Goal: Task Accomplishment & Management: Manage account settings

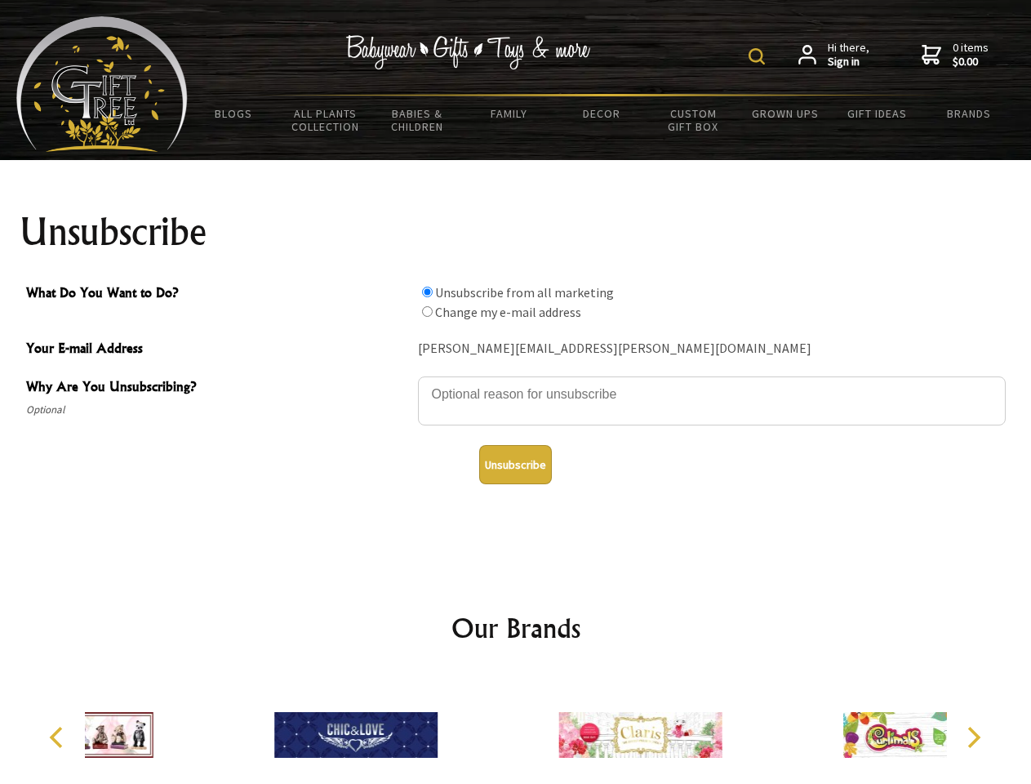
click at [759, 56] on img at bounding box center [756, 56] width 16 height 16
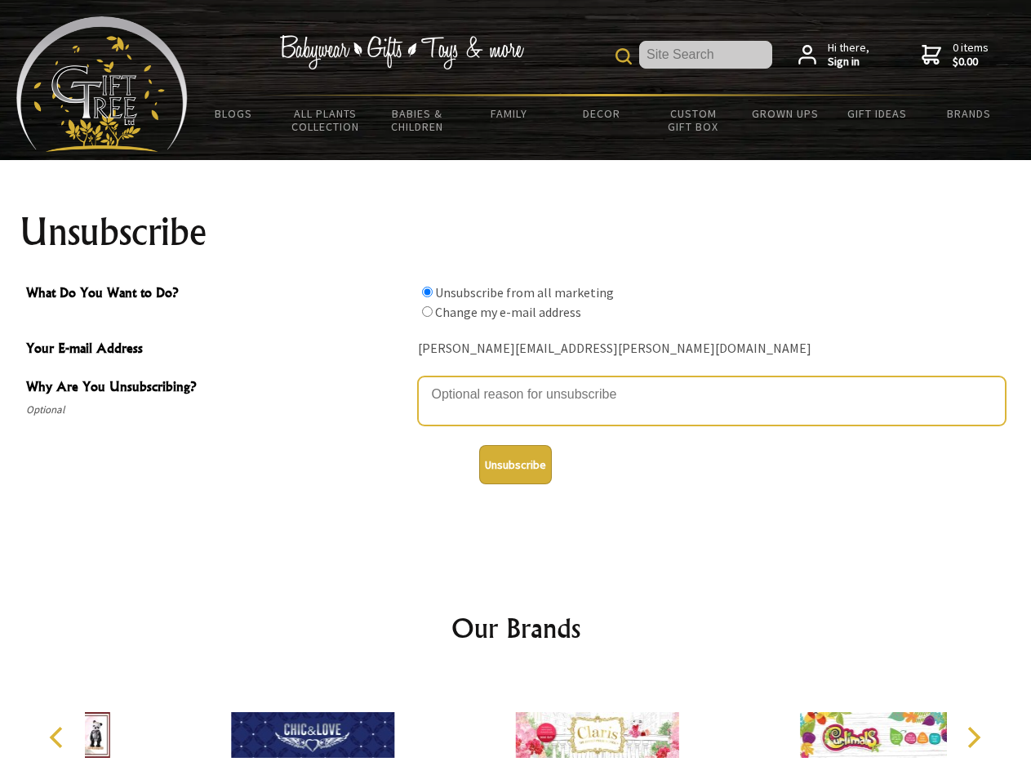
click at [516, 382] on textarea "Why Are You Unsubscribing?" at bounding box center [712, 400] width 588 height 49
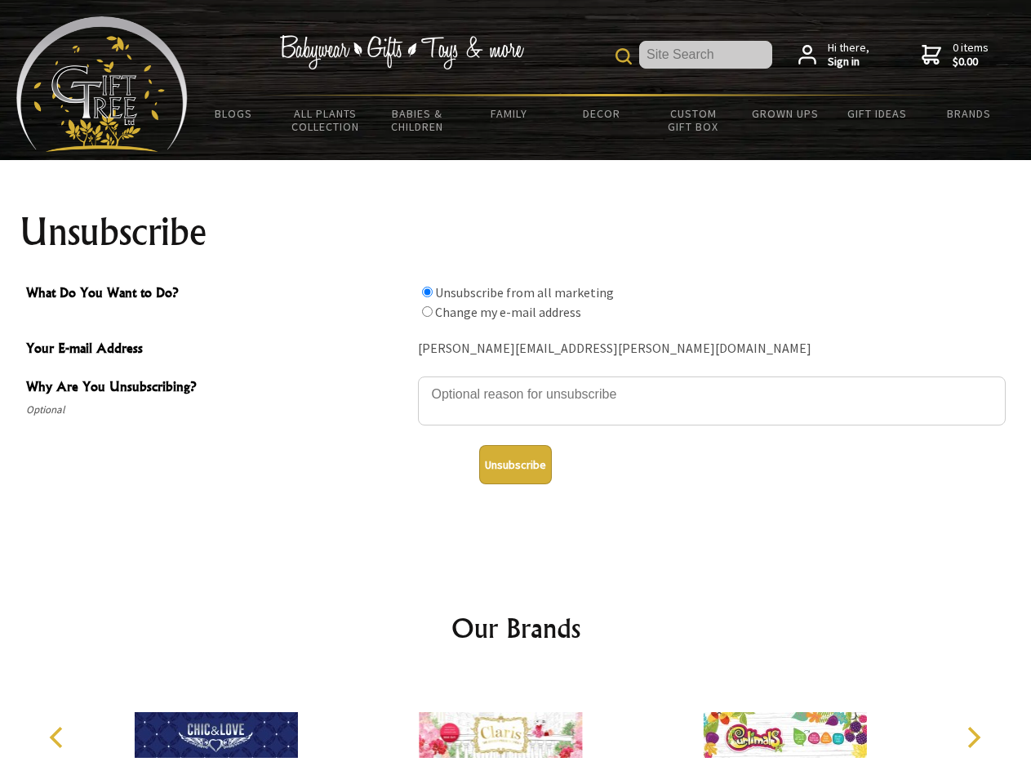
click at [427, 291] on input "What Do You Want to Do?" at bounding box center [427, 291] width 11 height 11
click at [427, 311] on input "What Do You Want to Do?" at bounding box center [427, 311] width 11 height 11
radio input "true"
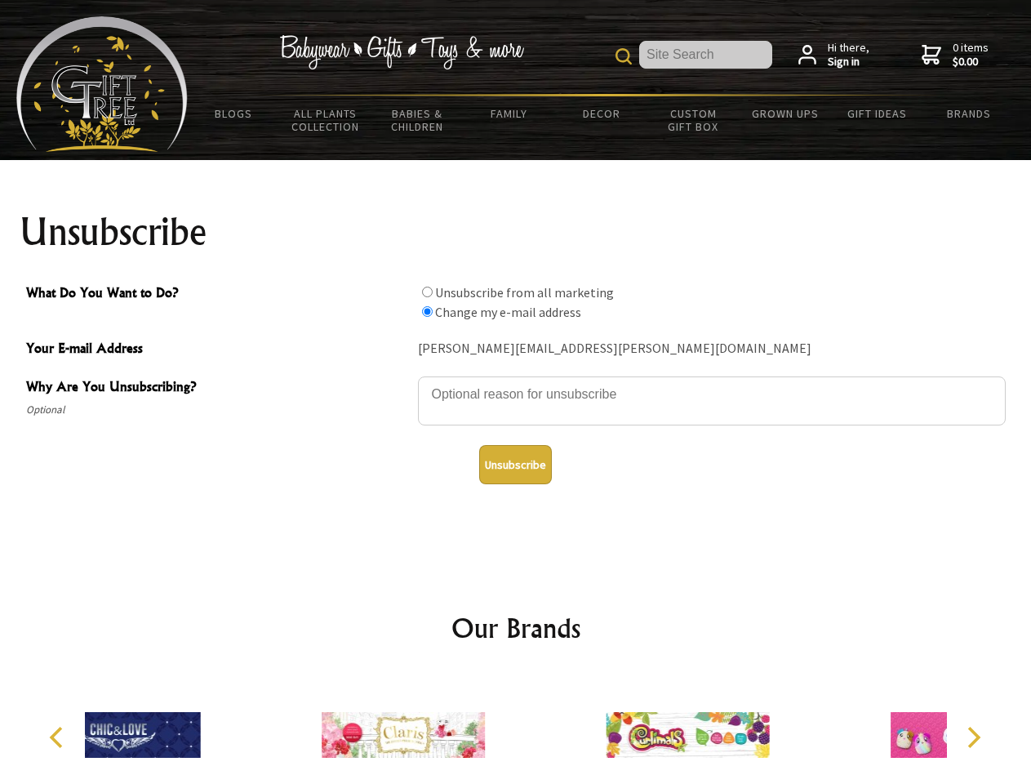
click at [515, 464] on button "Unsubscribe" at bounding box center [515, 464] width 73 height 39
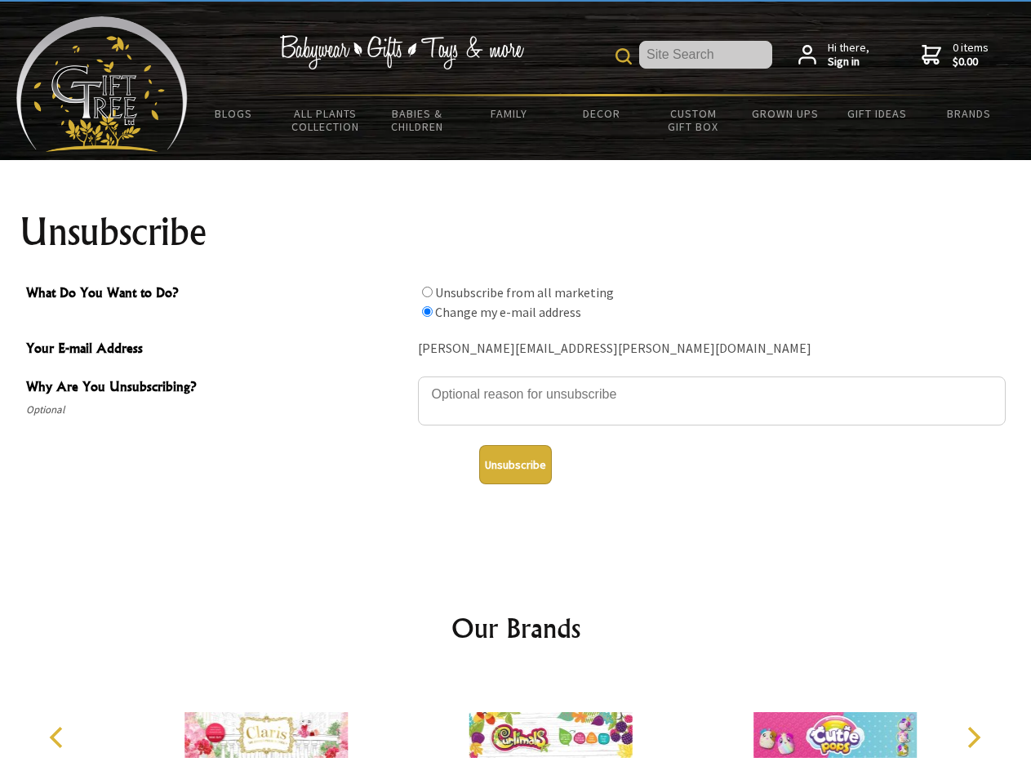
click at [516, 728] on img at bounding box center [549, 734] width 163 height 122
click at [59, 737] on icon "Previous" at bounding box center [57, 736] width 21 height 21
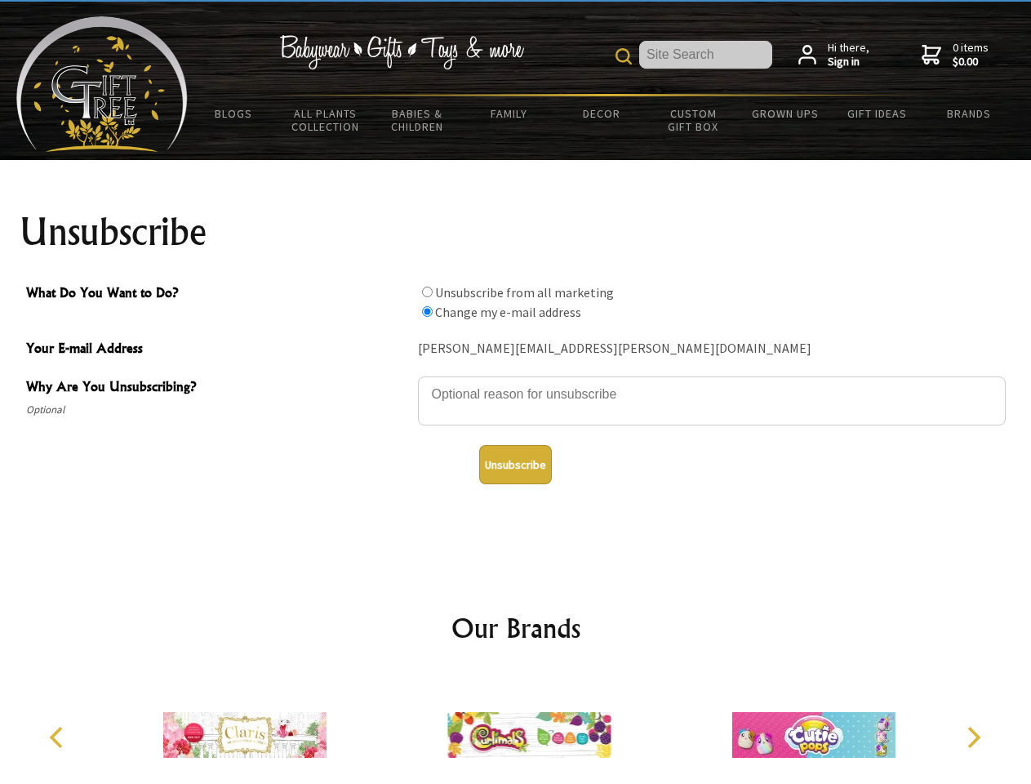
click at [973, 737] on icon "Next" at bounding box center [971, 736] width 21 height 21
